Goal: Answer question/provide support

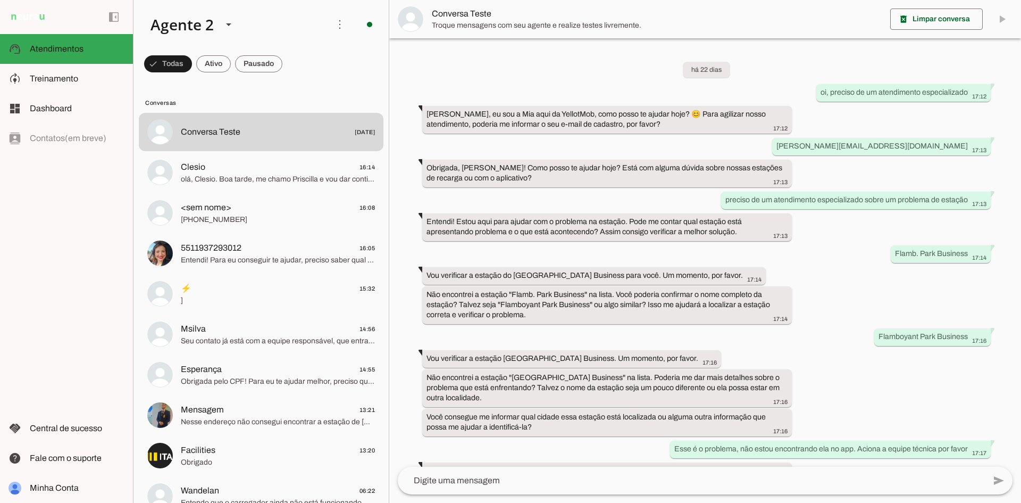
scroll to position [245, 0]
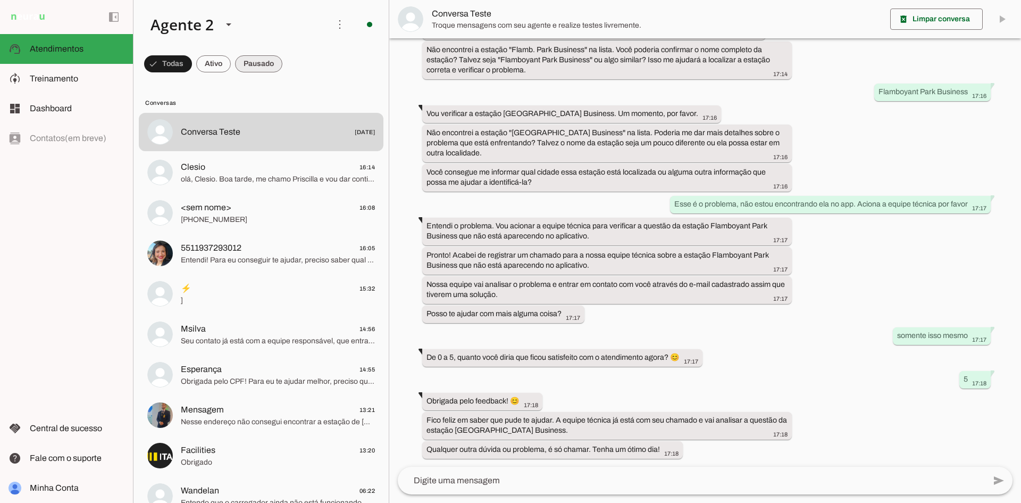
click at [192, 71] on span at bounding box center [168, 64] width 48 height 26
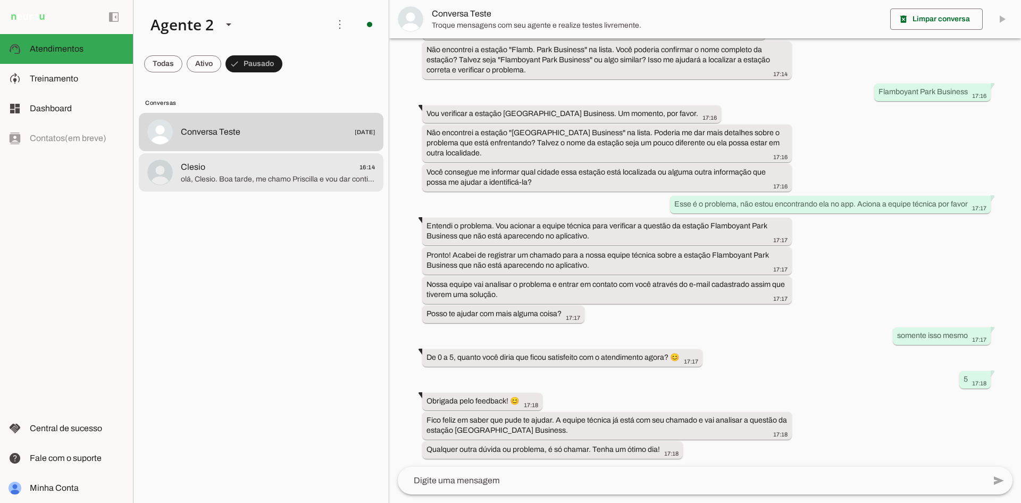
click at [312, 169] on span "Clesio 16:14" at bounding box center [278, 167] width 194 height 13
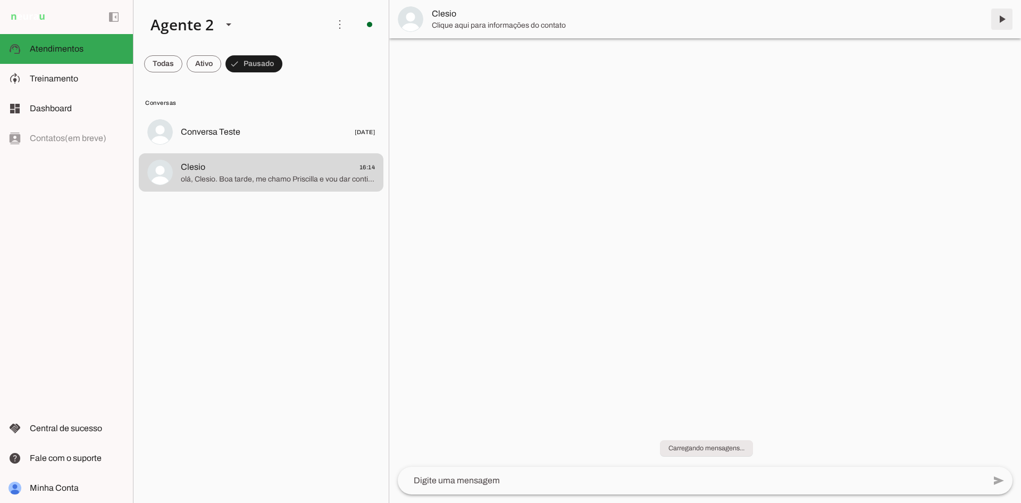
click at [996, 19] on span at bounding box center [1002, 19] width 26 height 26
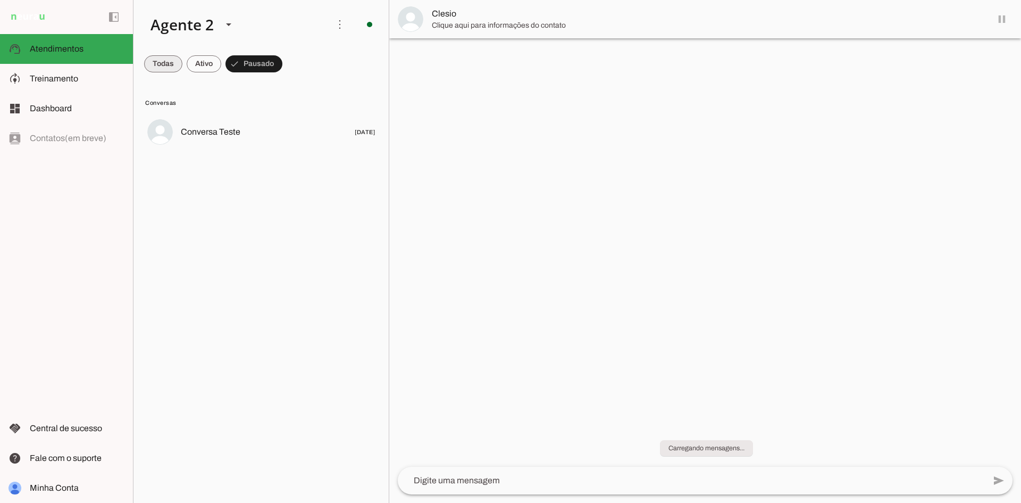
click at [156, 66] on span at bounding box center [163, 64] width 38 height 26
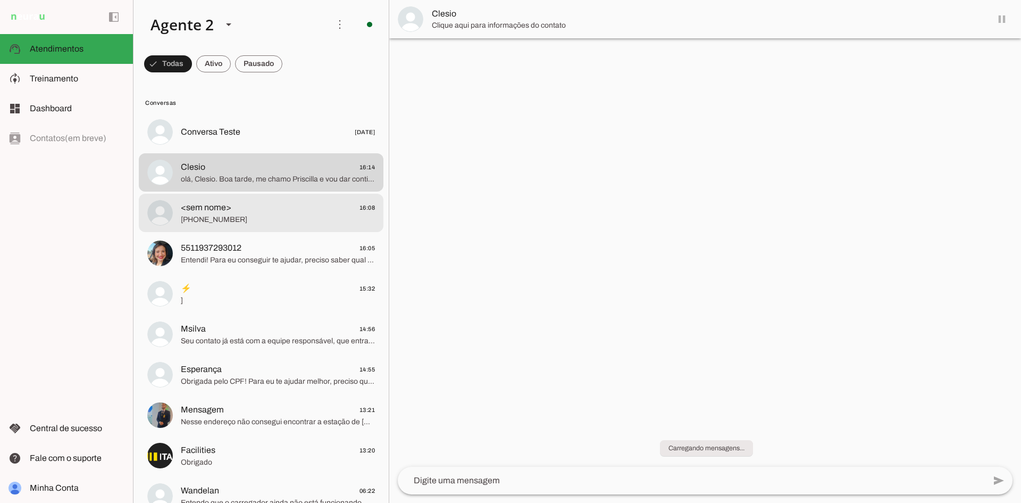
click at [281, 165] on span "Clesio 16:14" at bounding box center [278, 167] width 194 height 13
